Goal: Task Accomplishment & Management: Manage account settings

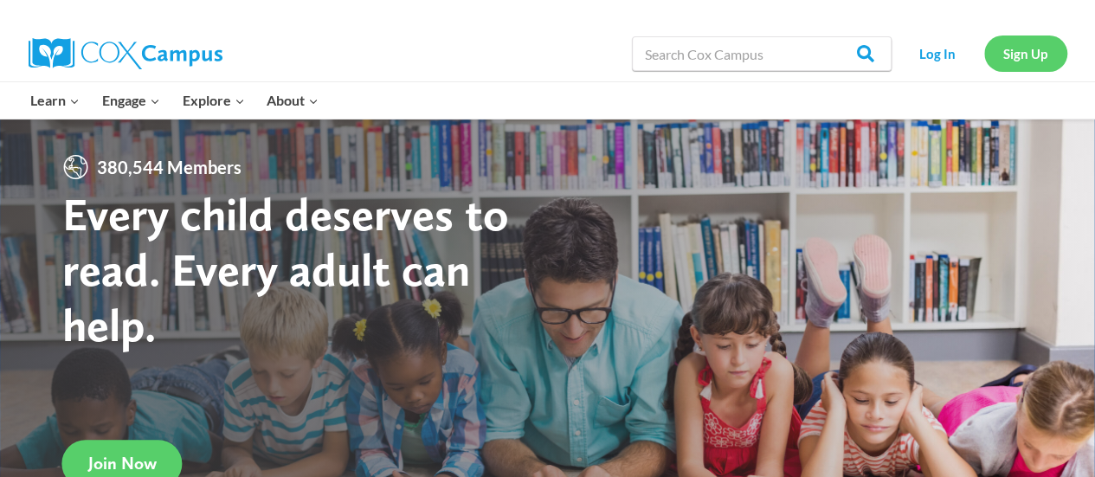
click at [1057, 47] on link "Sign Up" at bounding box center [1026, 54] width 83 height 36
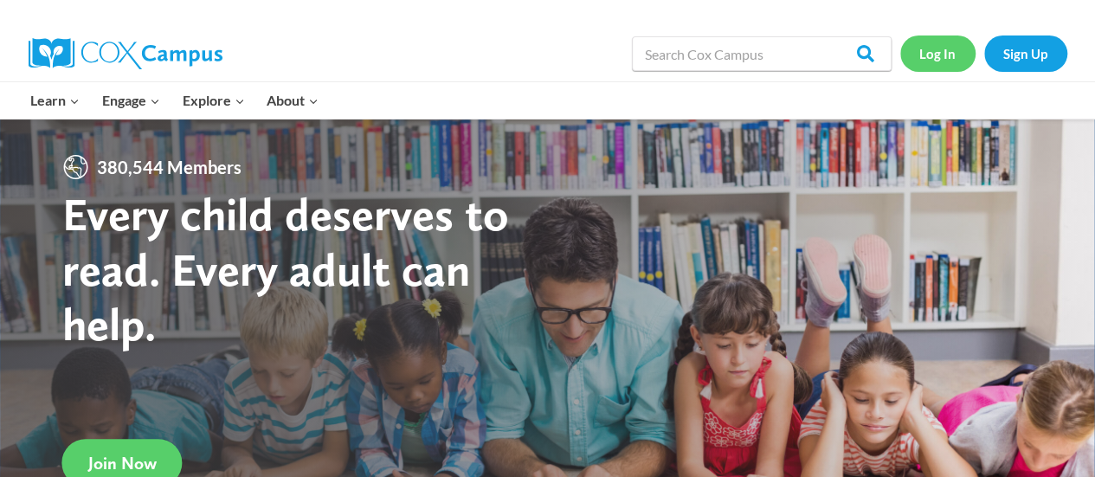
click at [933, 56] on link "Log In" at bounding box center [938, 54] width 75 height 36
